Goal: Check status: Check status

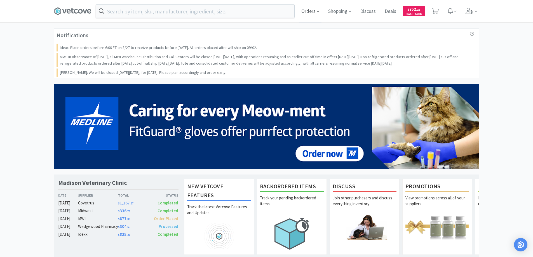
click at [308, 10] on span "Orders" at bounding box center [310, 11] width 22 height 22
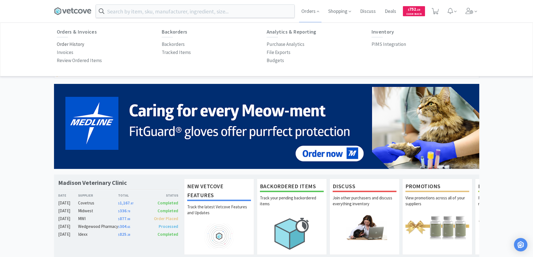
click at [78, 44] on p "Order History" at bounding box center [70, 45] width 27 height 8
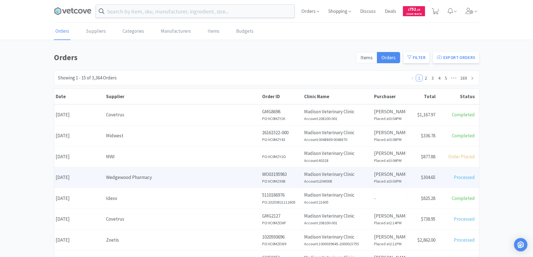
click at [167, 181] on div "Wedgewood Pharmacy" at bounding box center [182, 178] width 153 height 8
